Goal: Task Accomplishment & Management: Complete application form

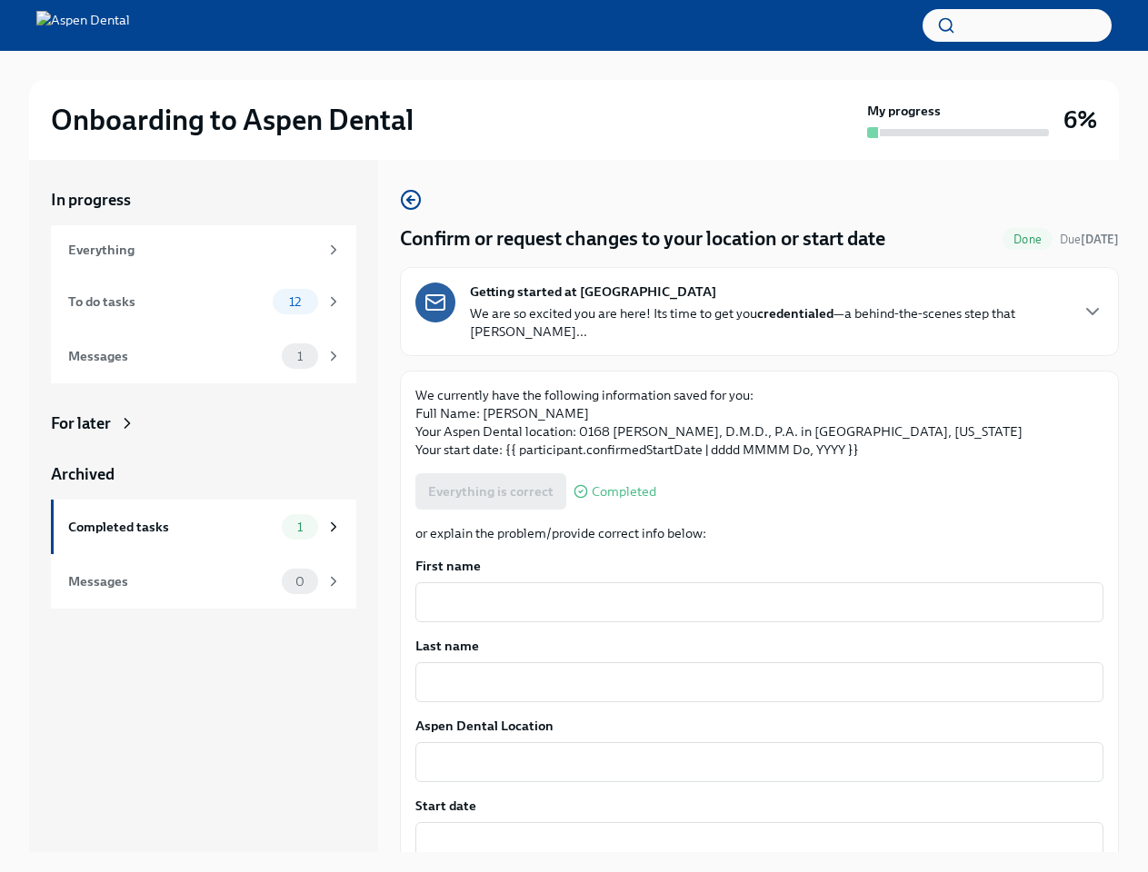
click at [573, 436] on p "We currently have the following information saved for you: Full Name: [PERSON_N…" at bounding box center [759, 422] width 688 height 73
click at [1017, 25] on button "button" at bounding box center [1016, 25] width 189 height 33
click at [1077, 312] on div at bounding box center [574, 436] width 1148 height 872
click at [489, 492] on div "Everything is correct Completed" at bounding box center [535, 491] width 241 height 36
click at [752, 603] on textarea "First name" at bounding box center [759, 603] width 666 height 22
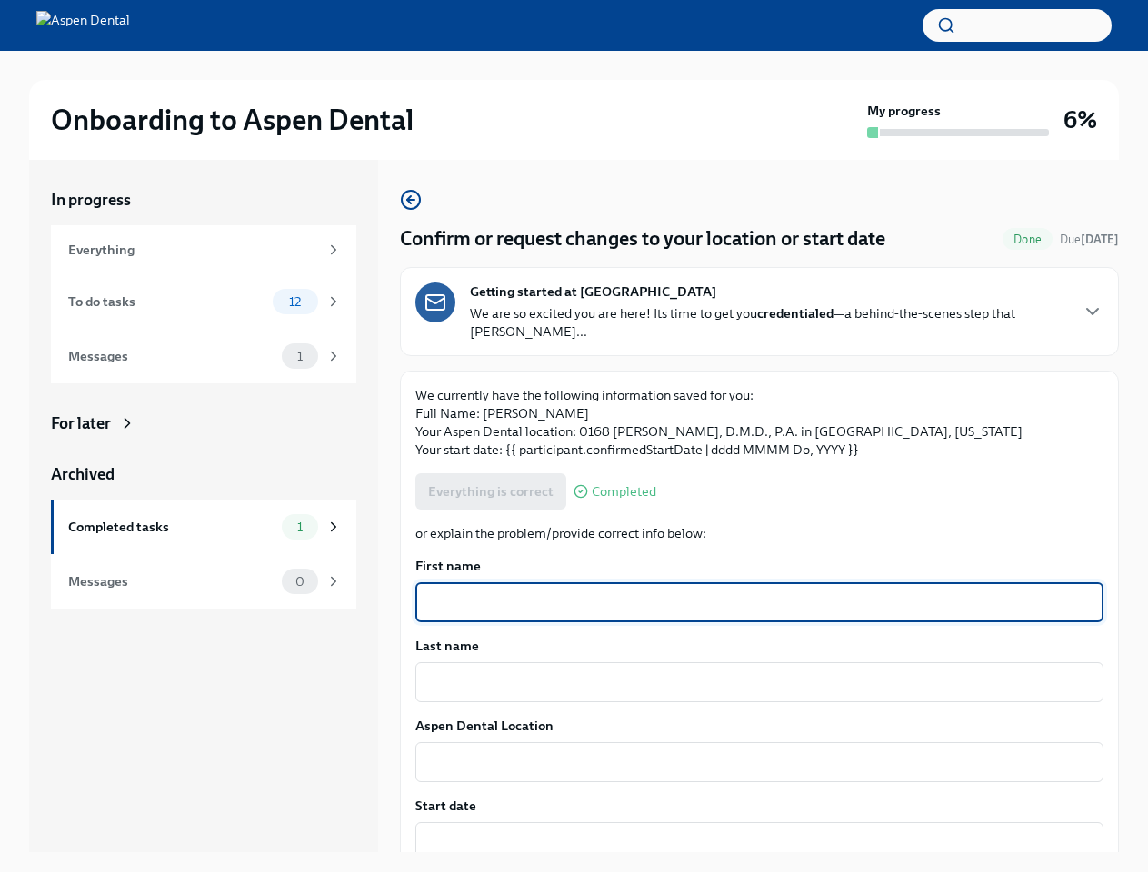
click at [752, 682] on textarea "Last name" at bounding box center [759, 683] width 666 height 22
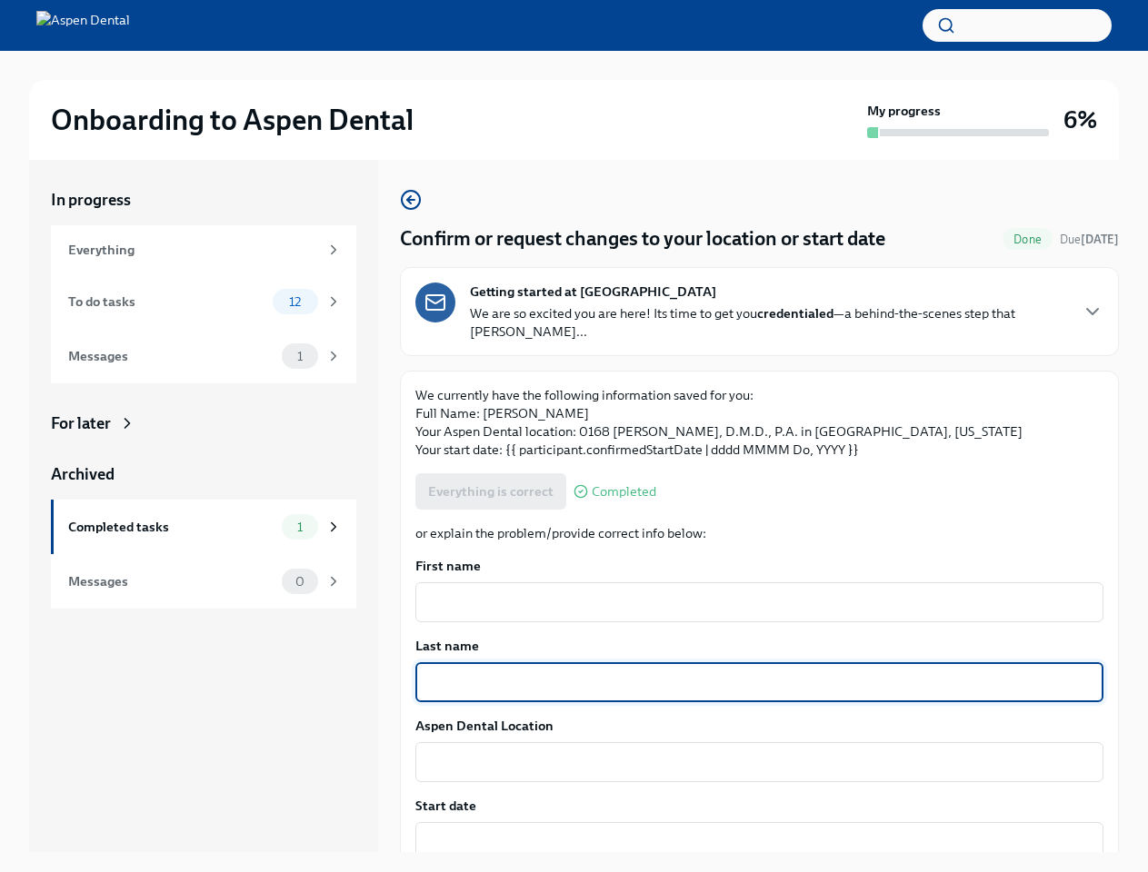
click at [752, 762] on textarea "Aspen Dental Location" at bounding box center [759, 763] width 666 height 22
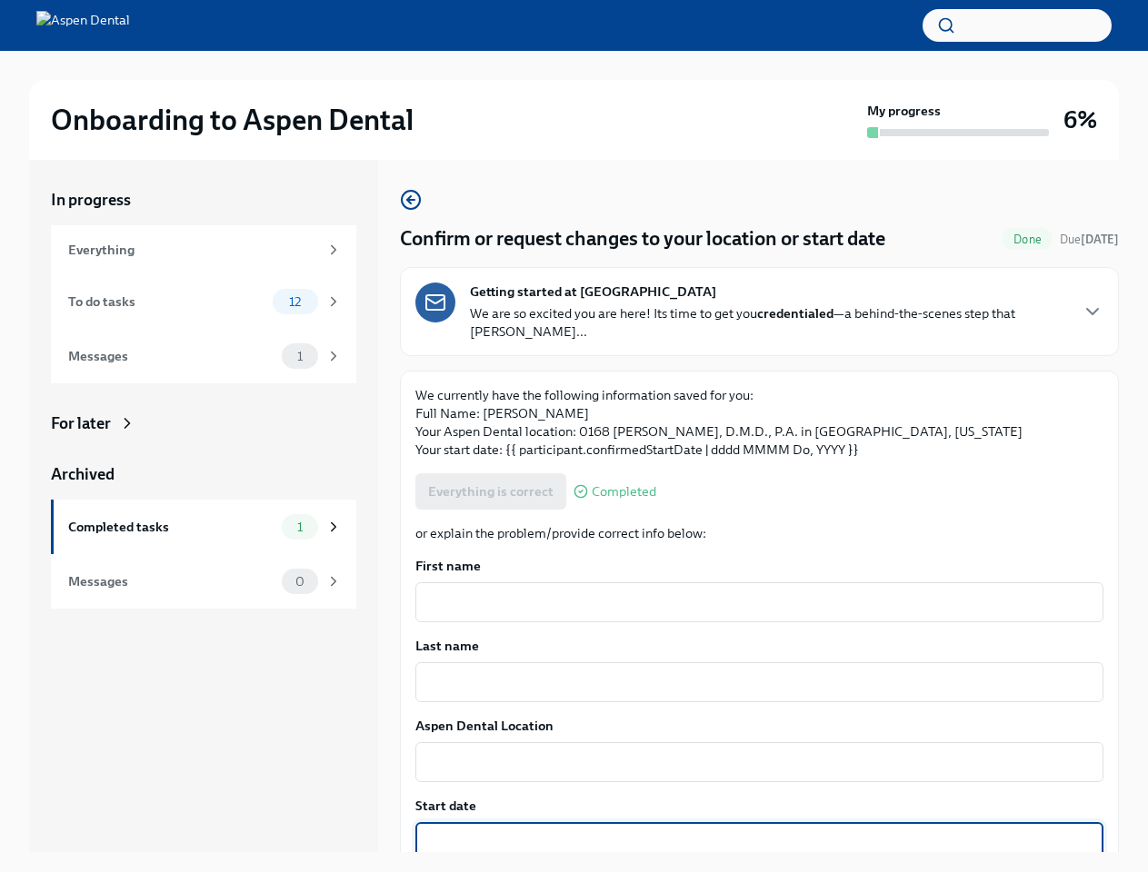
click at [752, 842] on textarea "Start date" at bounding box center [759, 843] width 666 height 22
